Goal: Task Accomplishment & Management: Manage account settings

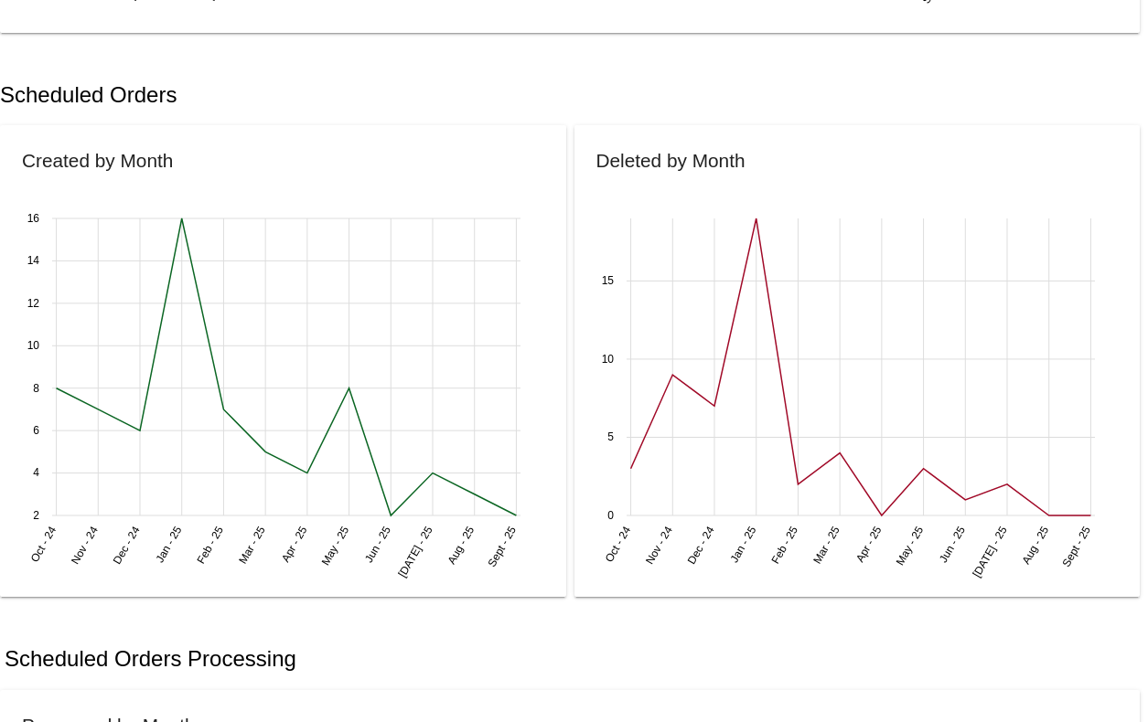
scroll to position [510, 0]
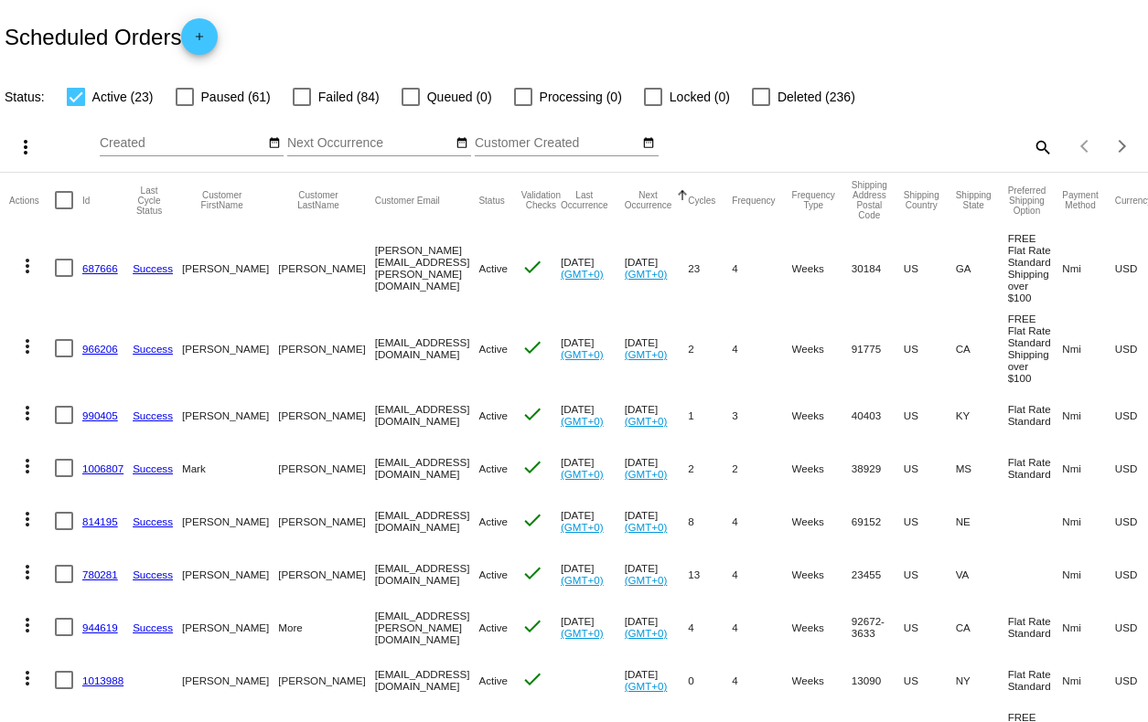
click at [188, 93] on div at bounding box center [185, 97] width 18 height 18
click at [185, 106] on input "Paused (61)" at bounding box center [184, 106] width 1 height 1
checkbox input "true"
click at [303, 92] on div at bounding box center [302, 97] width 18 height 18
click at [302, 106] on input "Failed (84)" at bounding box center [301, 106] width 1 height 1
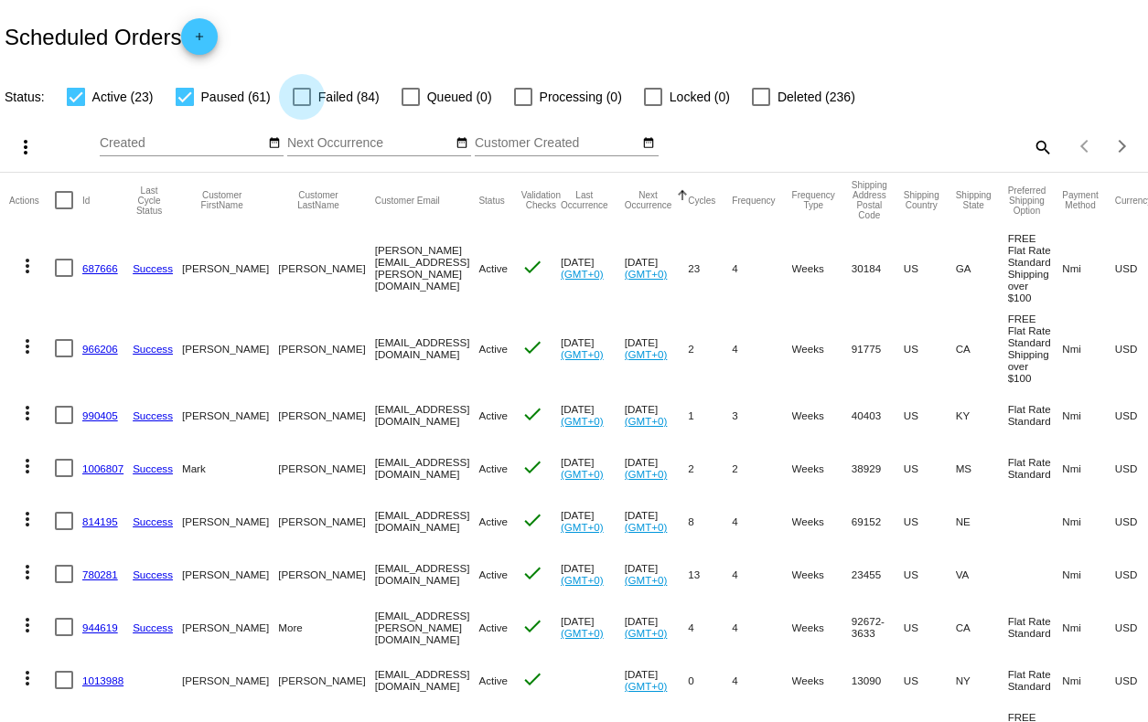
checkbox input "true"
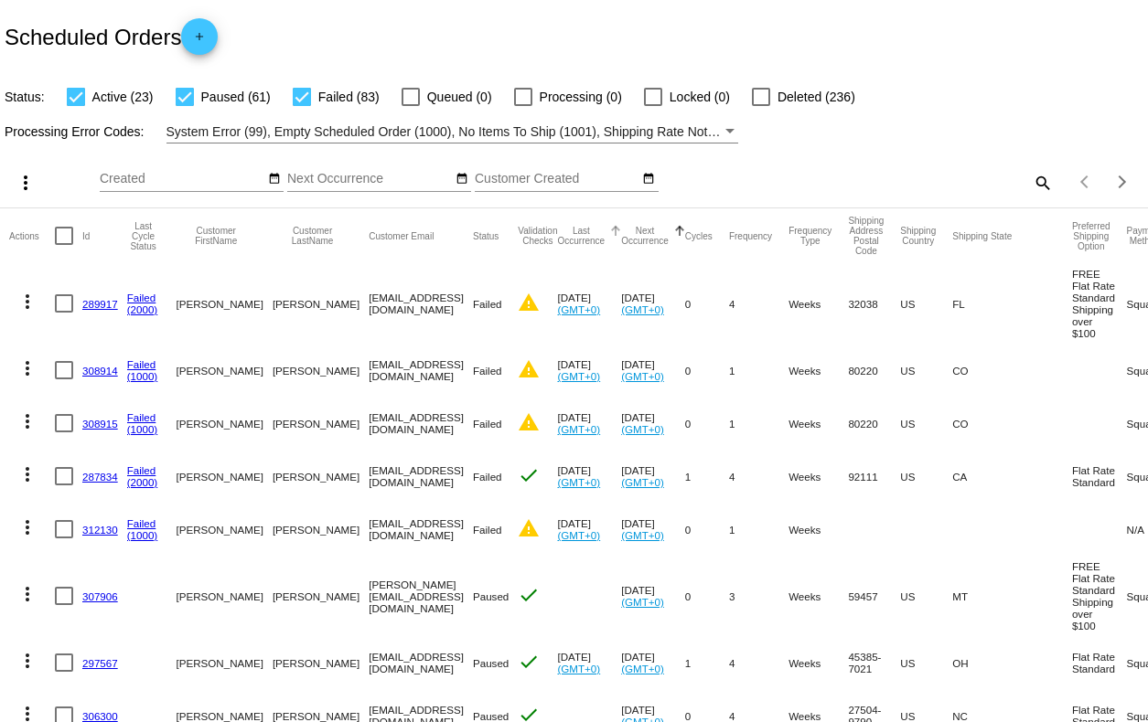
click at [572, 239] on button "Last Occurrence" at bounding box center [581, 236] width 48 height 20
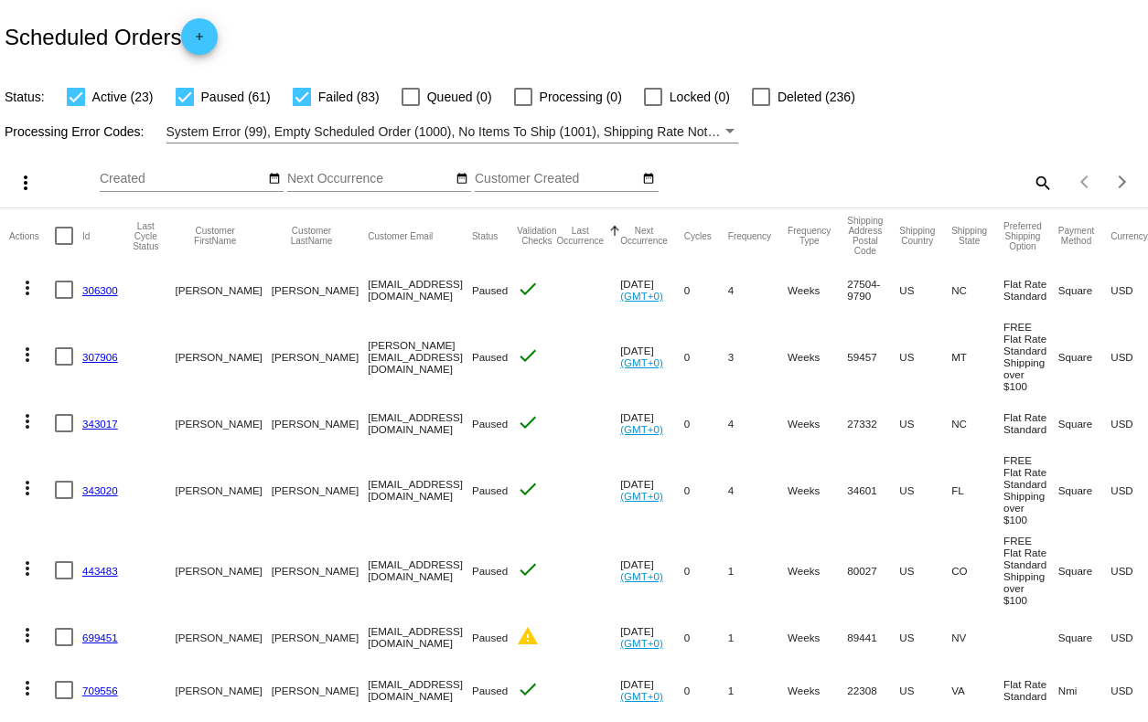
click at [572, 239] on button "Last Occurrence" at bounding box center [580, 236] width 48 height 20
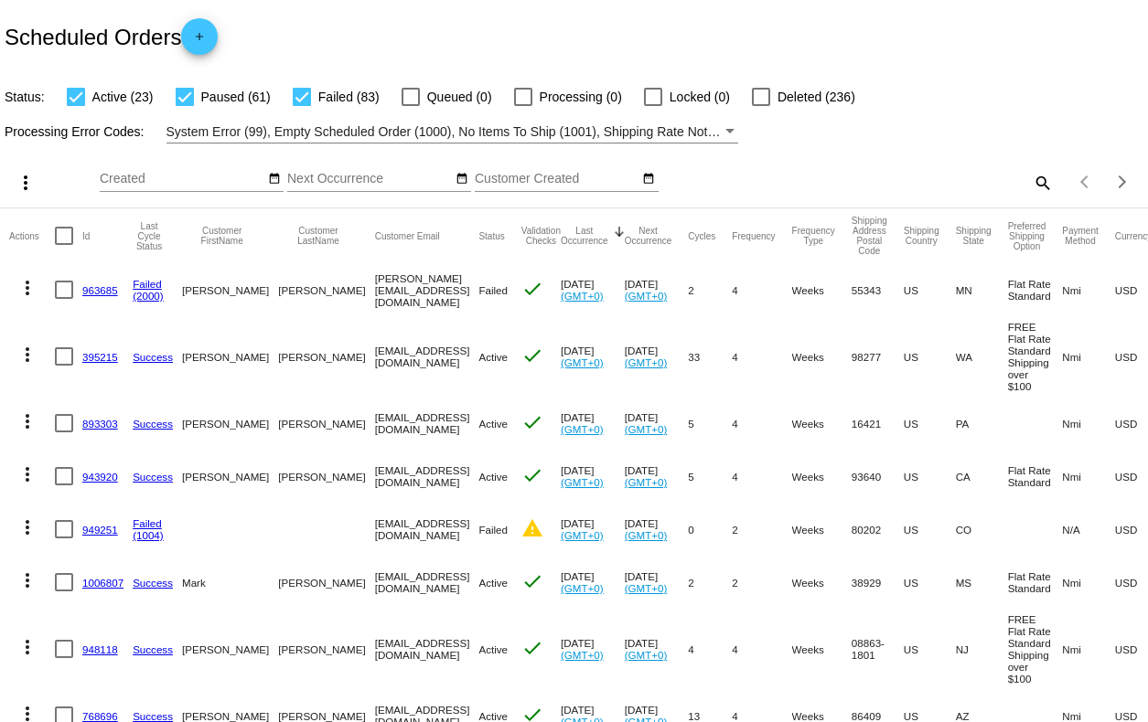
click at [101, 289] on link "963685" at bounding box center [100, 290] width 36 height 12
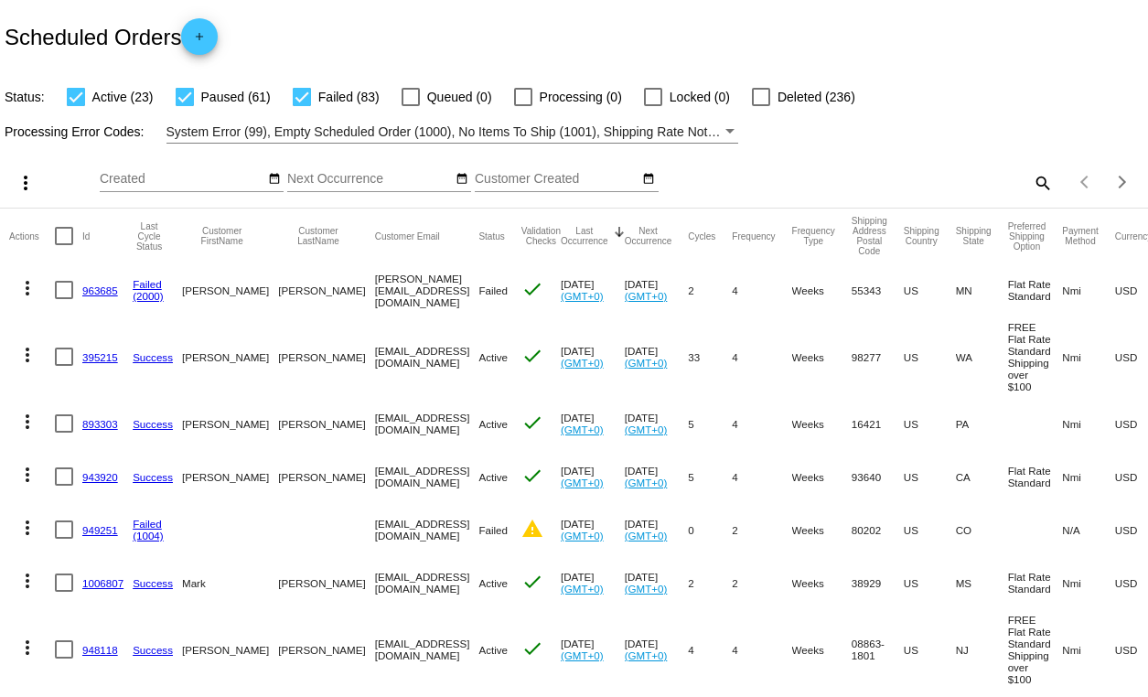
click at [102, 293] on link "963685" at bounding box center [100, 290] width 36 height 12
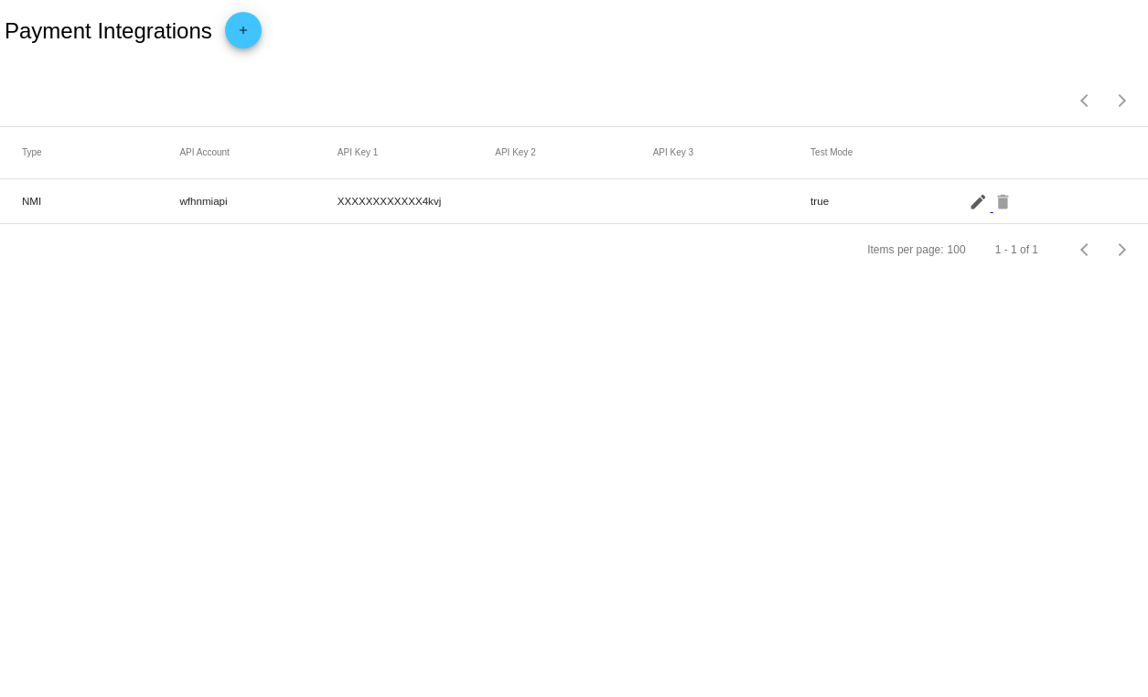
click at [972, 198] on mat-icon "edit" at bounding box center [979, 201] width 22 height 28
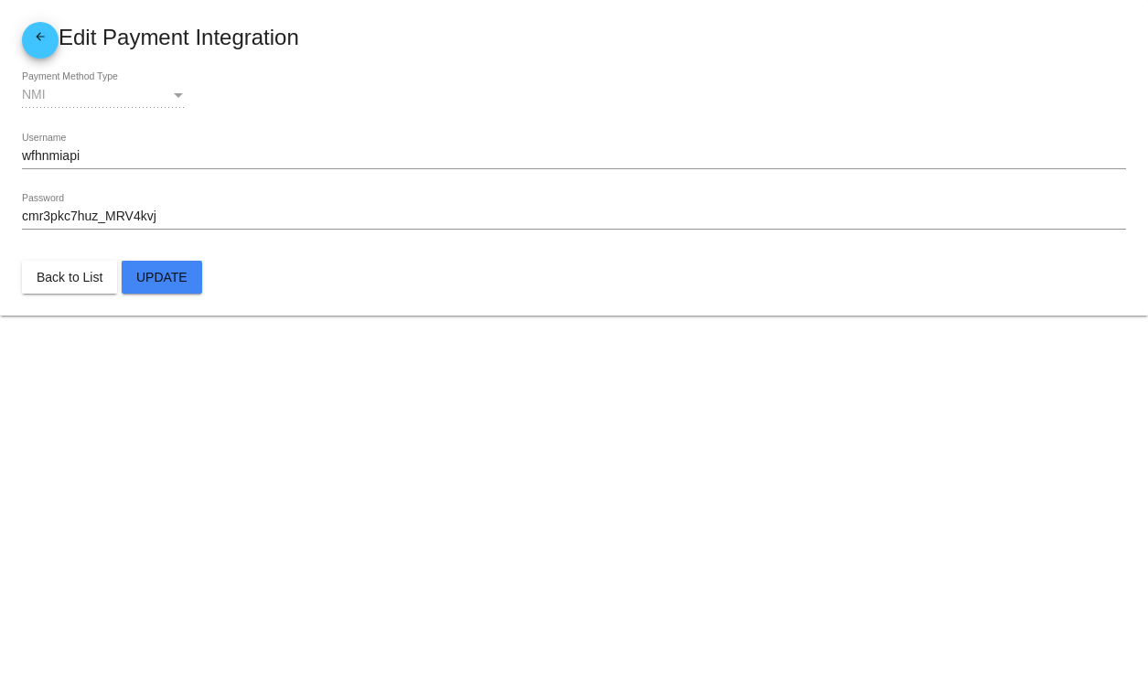
click at [39, 35] on mat-icon "arrow_back" at bounding box center [40, 41] width 22 height 22
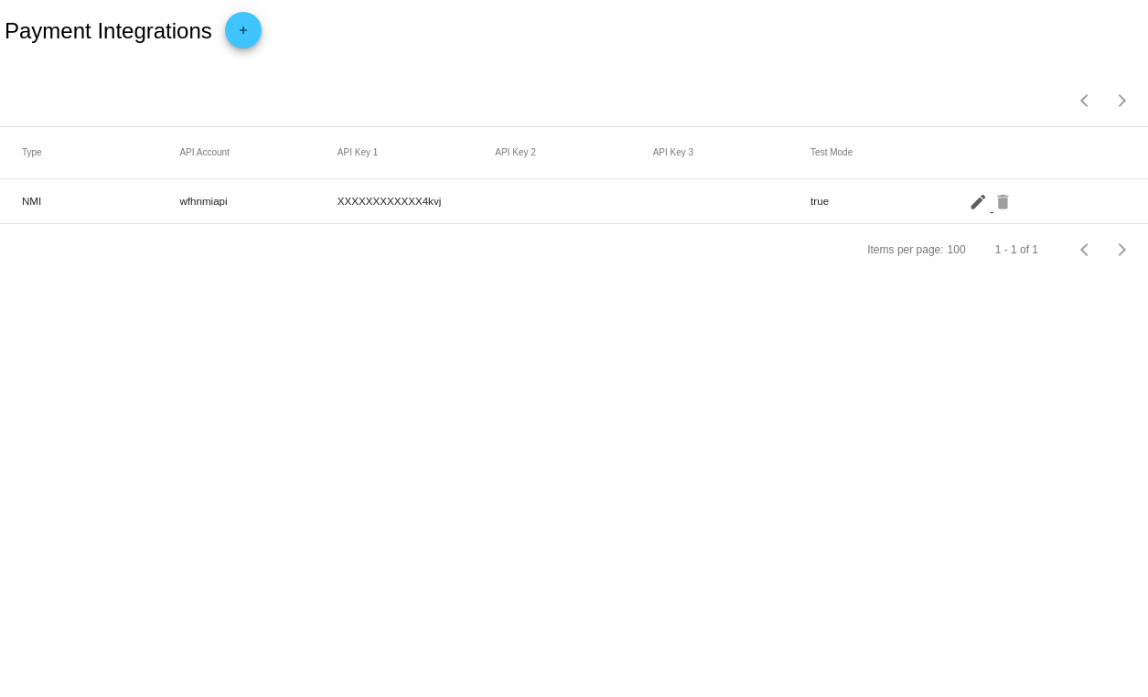
click at [973, 199] on mat-icon "edit" at bounding box center [979, 201] width 22 height 28
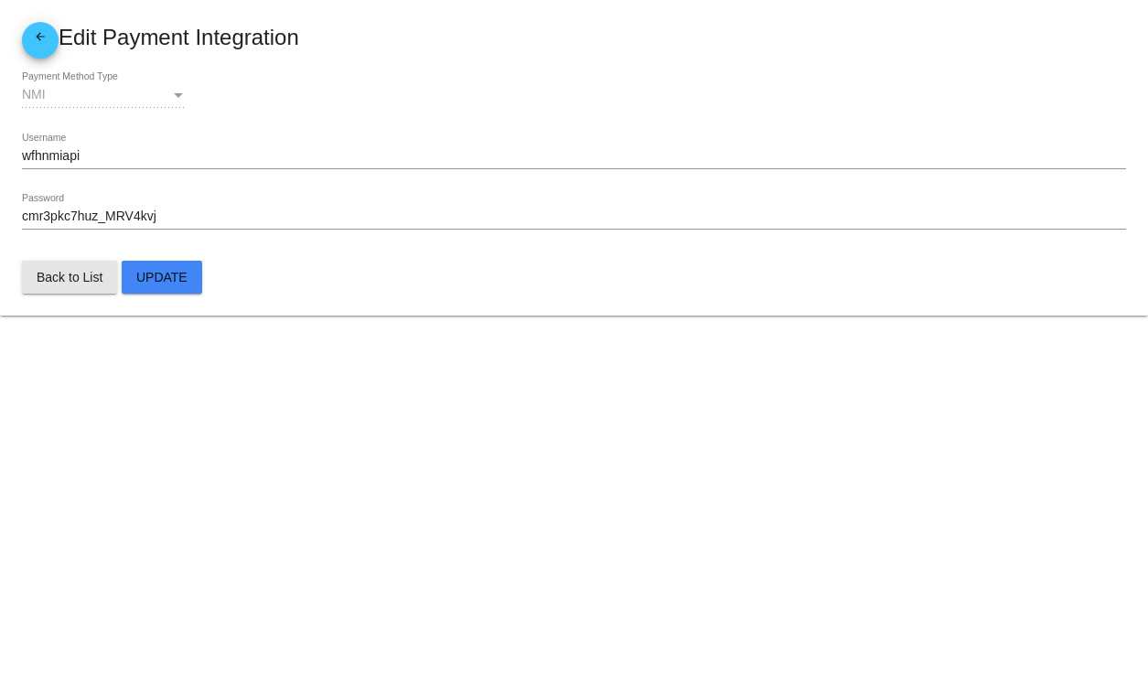
click at [78, 279] on span "Back to List" at bounding box center [70, 277] width 66 height 15
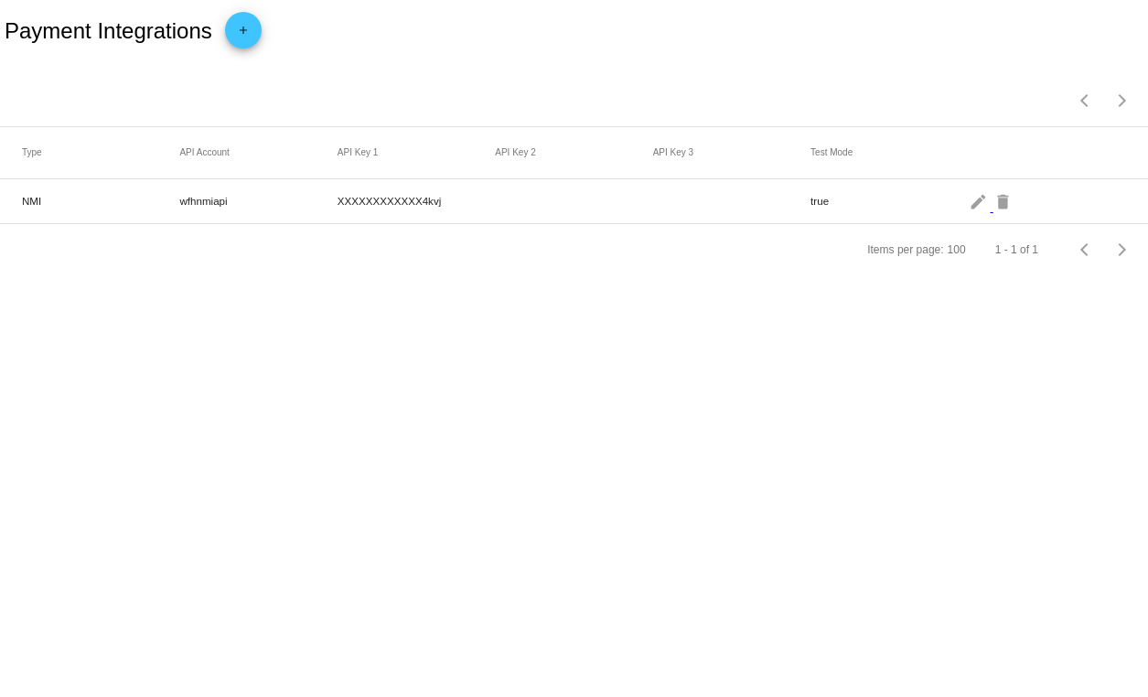
click at [256, 408] on body "Payment Integrations add Items per page: 100 1 - 1 of 1 Type API Account API Ke…" at bounding box center [574, 348] width 1148 height 697
click at [532, 53] on div "Payment Integrations add" at bounding box center [574, 31] width 1148 height 62
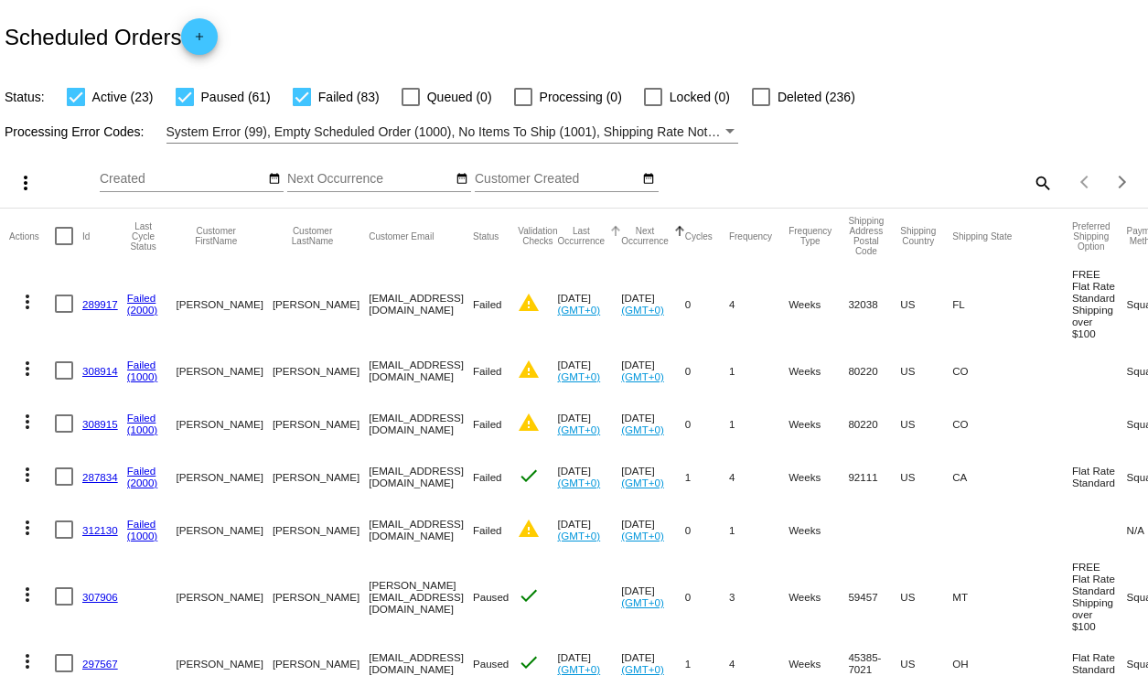
click at [573, 240] on button "Last Occurrence" at bounding box center [581, 236] width 48 height 20
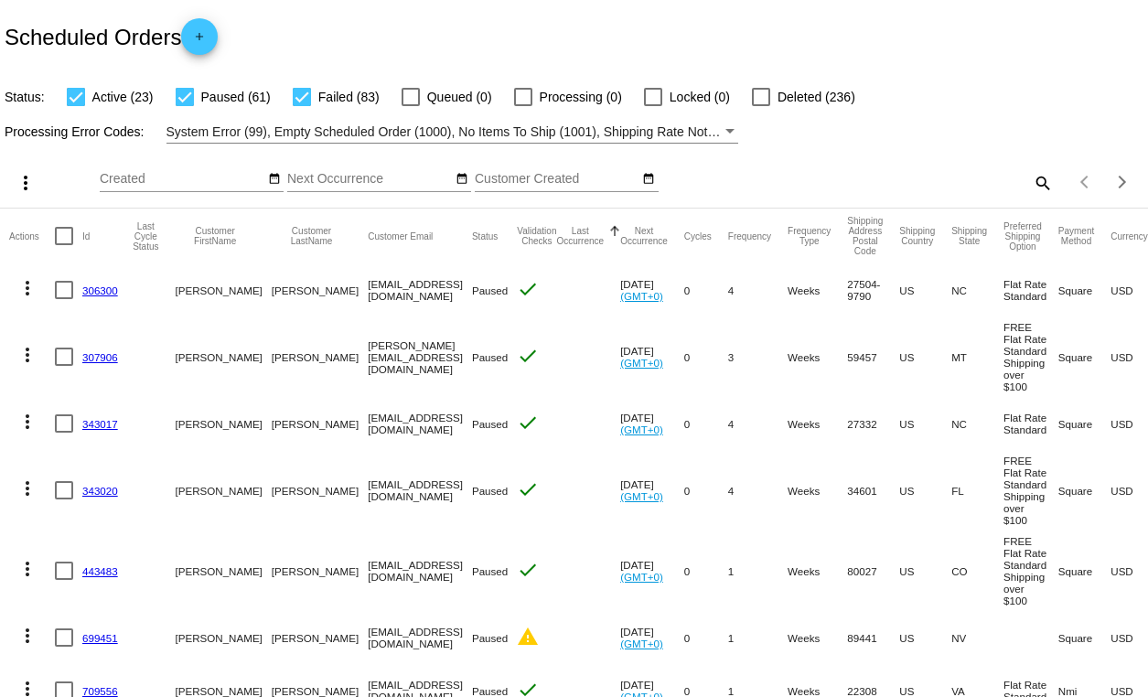
click at [573, 240] on button "Last Occurrence" at bounding box center [580, 236] width 48 height 20
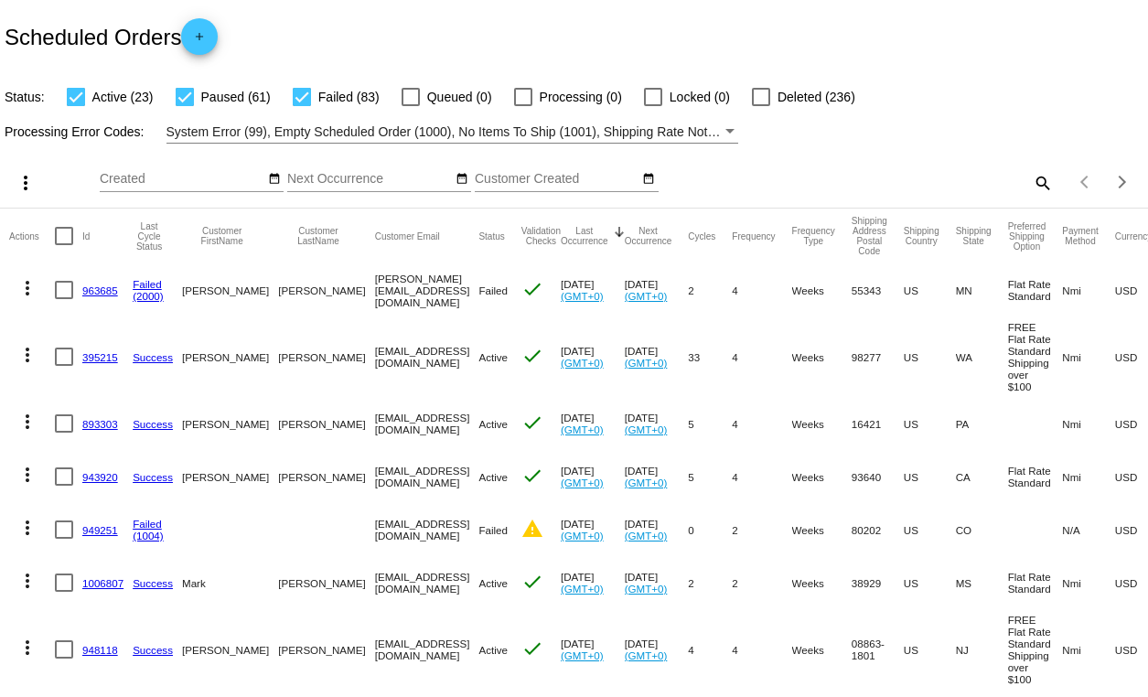
click at [67, 287] on div at bounding box center [64, 290] width 18 height 18
click at [64, 299] on input "checkbox" at bounding box center [63, 299] width 1 height 1
click at [67, 287] on div at bounding box center [64, 290] width 18 height 18
click at [64, 299] on input "checkbox" at bounding box center [63, 299] width 1 height 1
checkbox input "false"
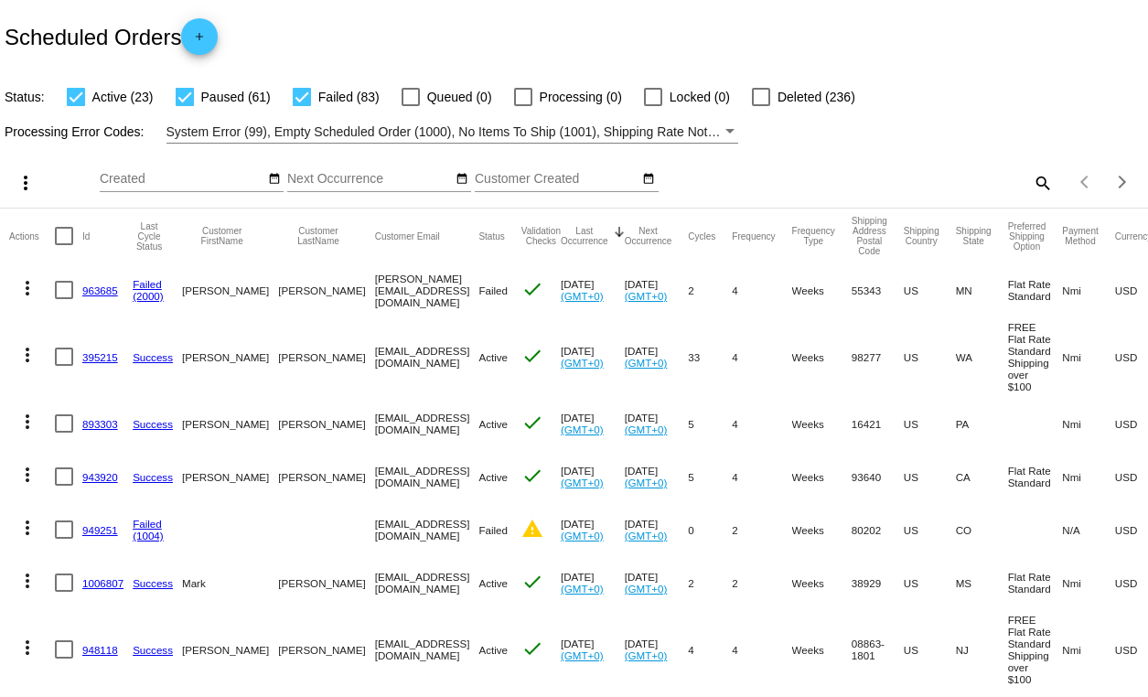
click at [27, 283] on mat-icon "more_vert" at bounding box center [27, 288] width 22 height 22
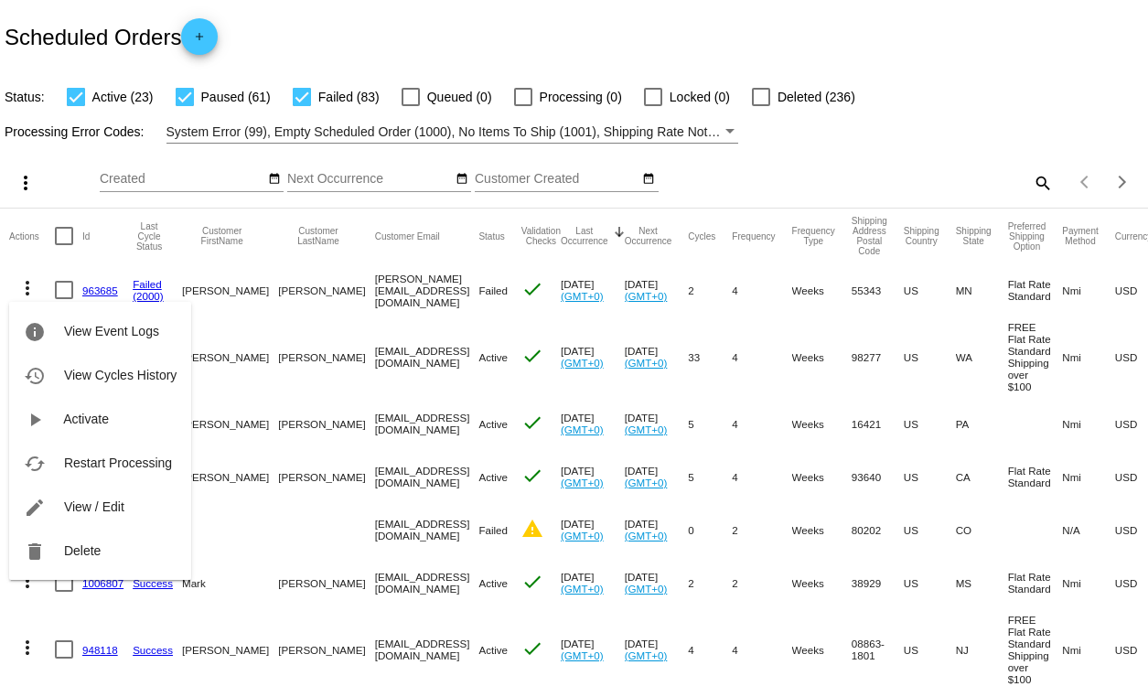
click at [99, 289] on div "info View Event Logs history View Cycles History play_arrow Activate cached Res…" at bounding box center [100, 423] width 182 height 313
click at [27, 283] on div "info View Event Logs history View Cycles History play_arrow Activate cached Res…" at bounding box center [100, 423] width 182 height 313
click at [80, 504] on span "View / Edit" at bounding box center [94, 506] width 60 height 15
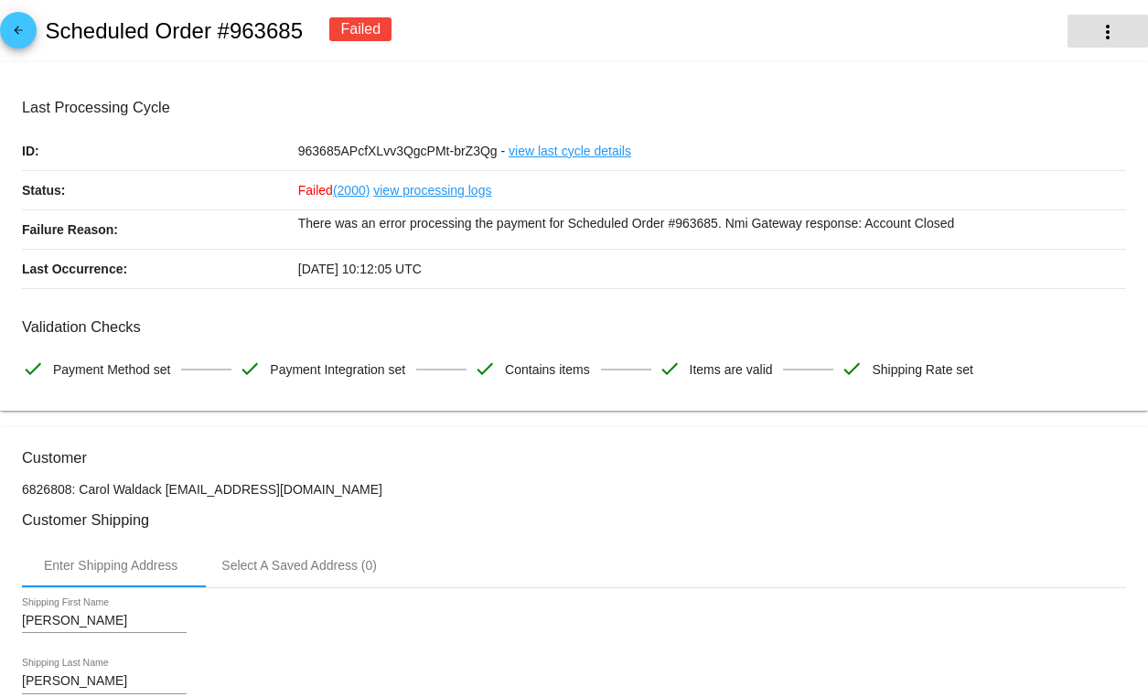
click at [1102, 27] on mat-icon "more_vert" at bounding box center [1107, 32] width 22 height 22
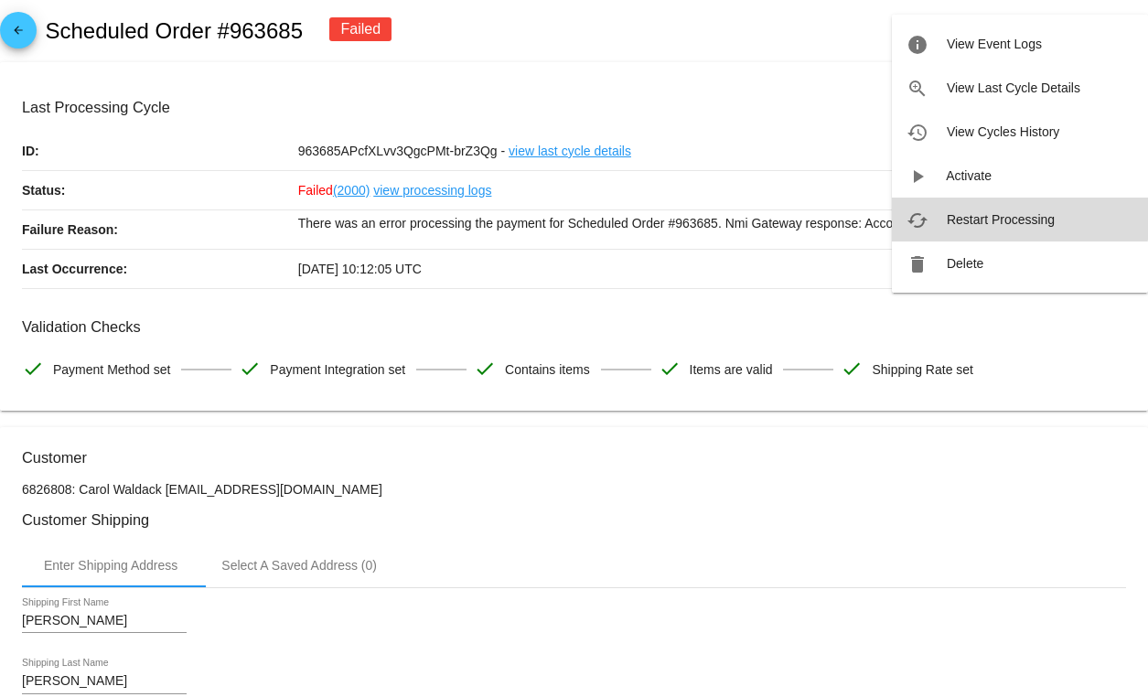
click at [966, 213] on span "Restart Processing" at bounding box center [1000, 219] width 108 height 15
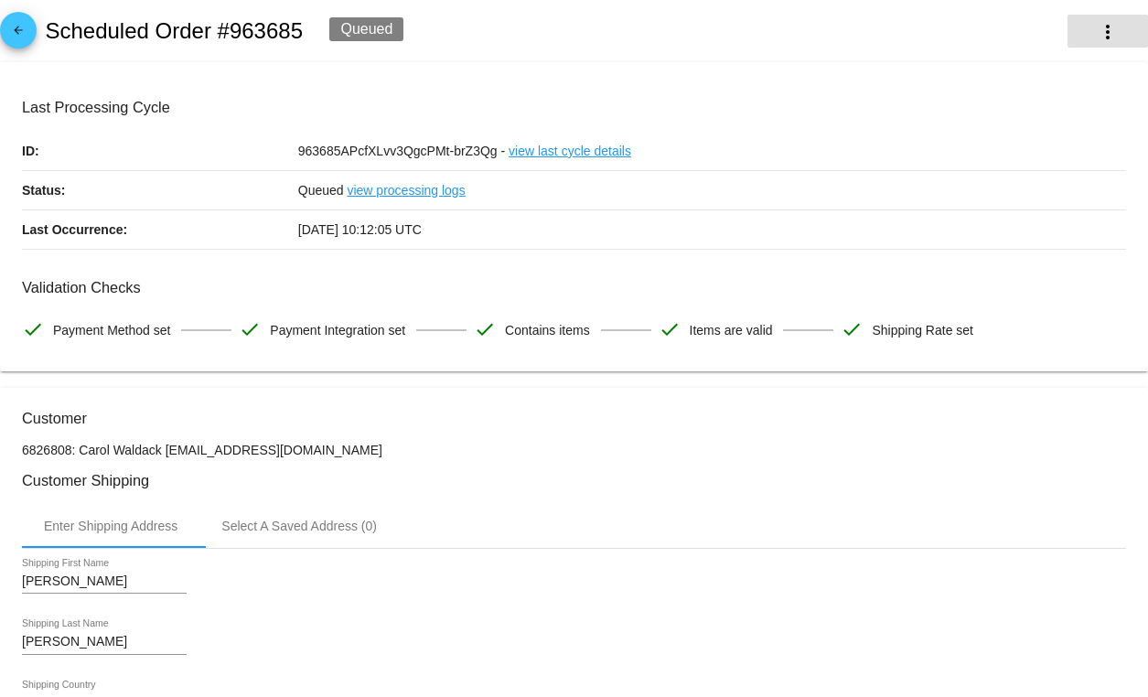
click at [1108, 32] on mat-icon "more_vert" at bounding box center [1107, 32] width 22 height 22
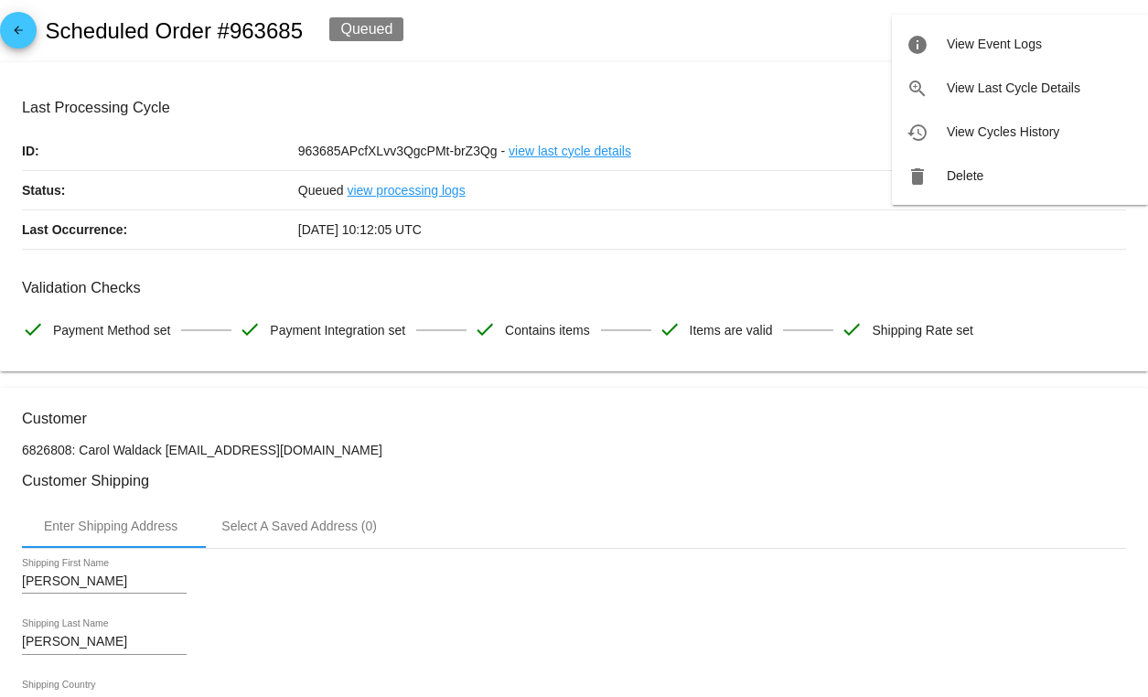
click at [807, 31] on div at bounding box center [574, 348] width 1148 height 697
click at [276, 30] on h2 "Scheduled Order #963685" at bounding box center [174, 31] width 258 height 26
copy h2 "963685"
click at [16, 27] on mat-icon "arrow_back" at bounding box center [18, 35] width 22 height 22
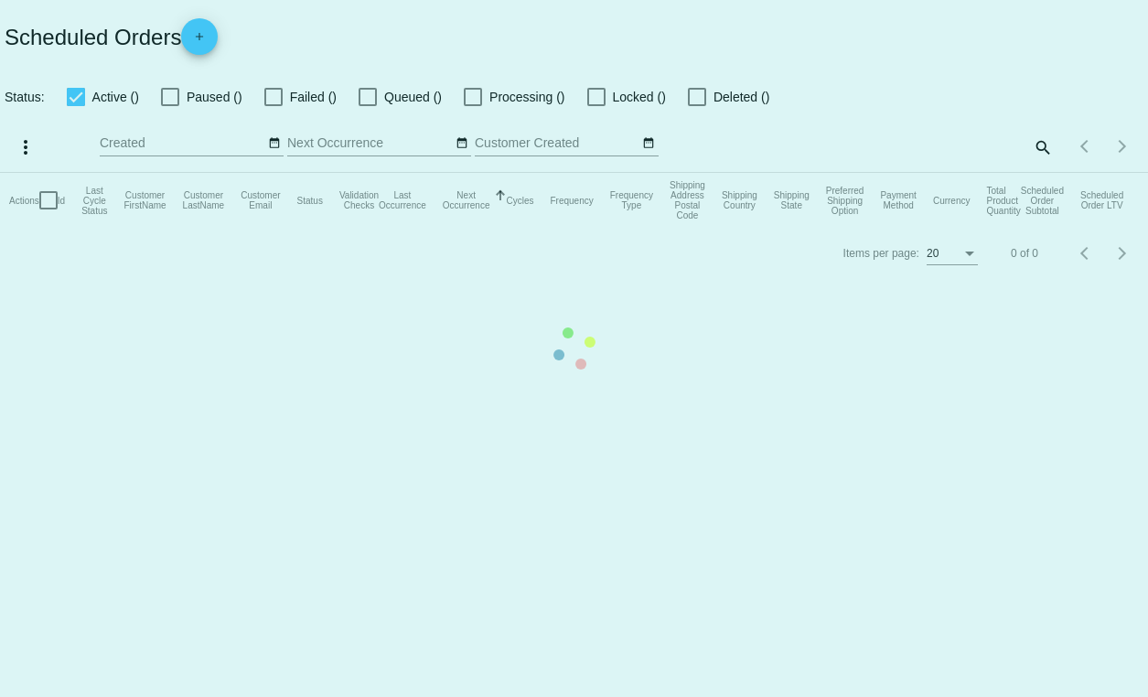
checkbox input "true"
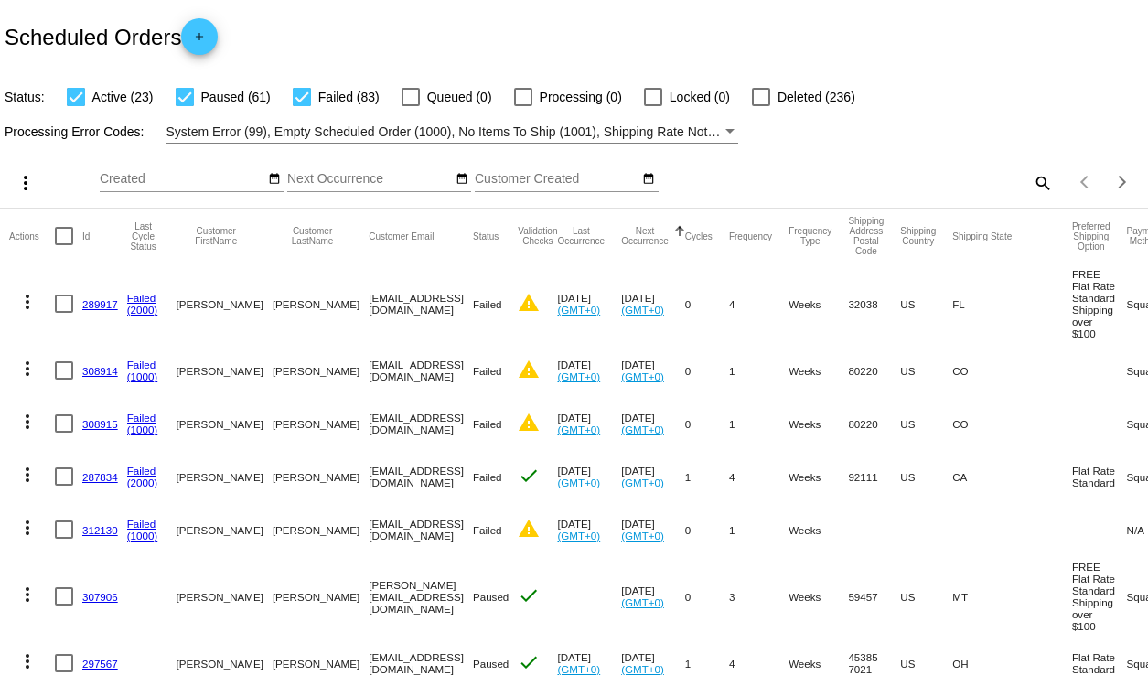
click at [1036, 182] on mat-icon "search" at bounding box center [1042, 182] width 22 height 28
click at [972, 181] on input "Search" at bounding box center [909, 179] width 286 height 15
paste input "963685"
type input "963685"
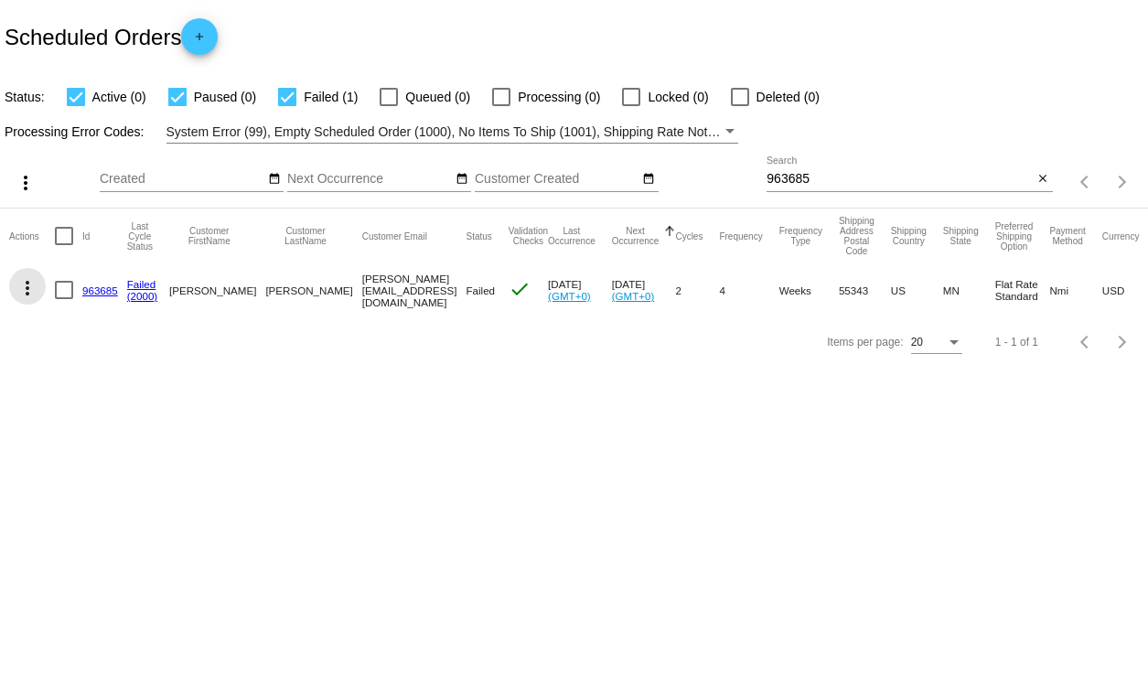
click at [27, 285] on mat-icon "more_vert" at bounding box center [27, 288] width 22 height 22
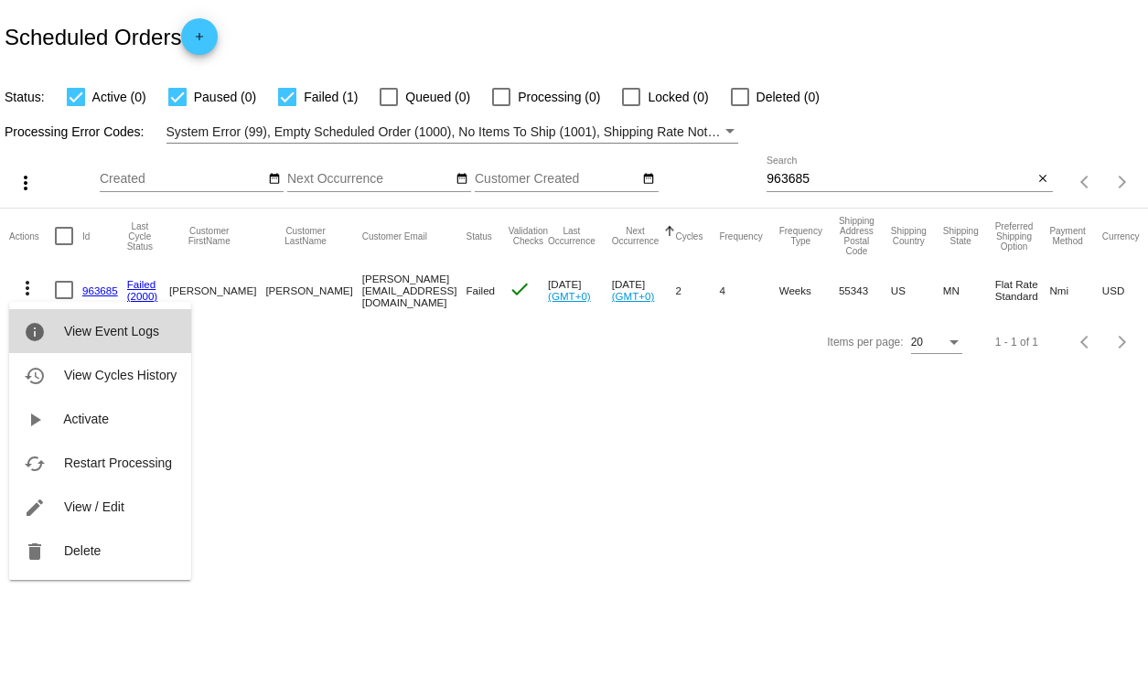
click at [139, 332] on span "View Event Logs" at bounding box center [111, 331] width 95 height 15
